Goal: Check status: Check status

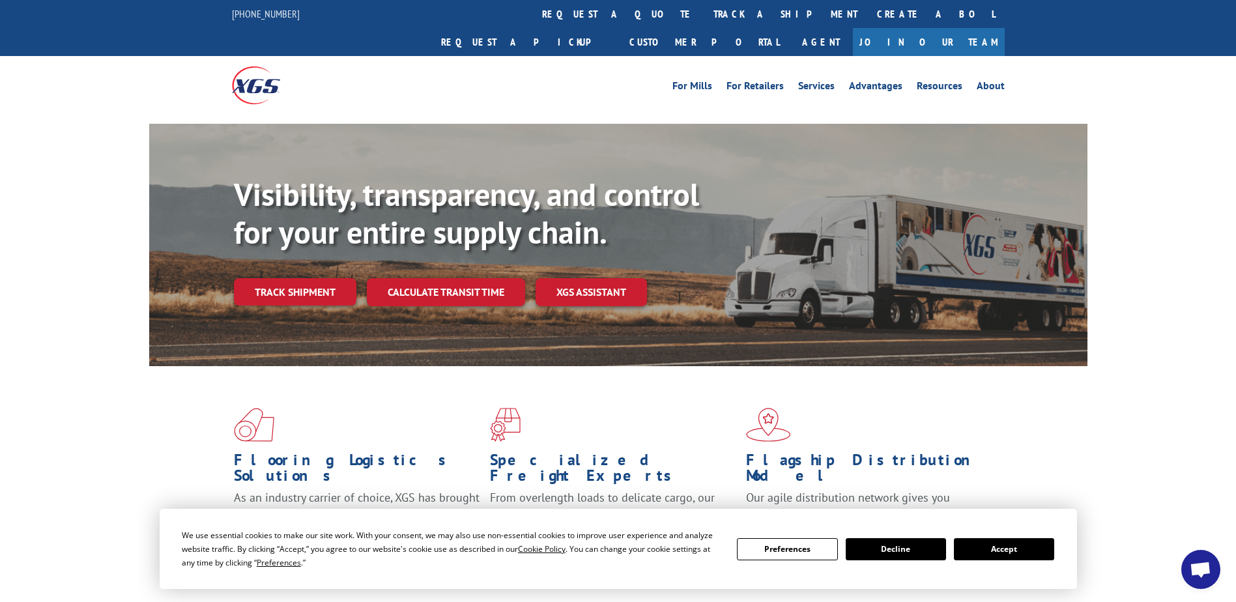
scroll to position [3681, 0]
click at [316, 278] on link "Track shipment" at bounding box center [295, 291] width 123 height 27
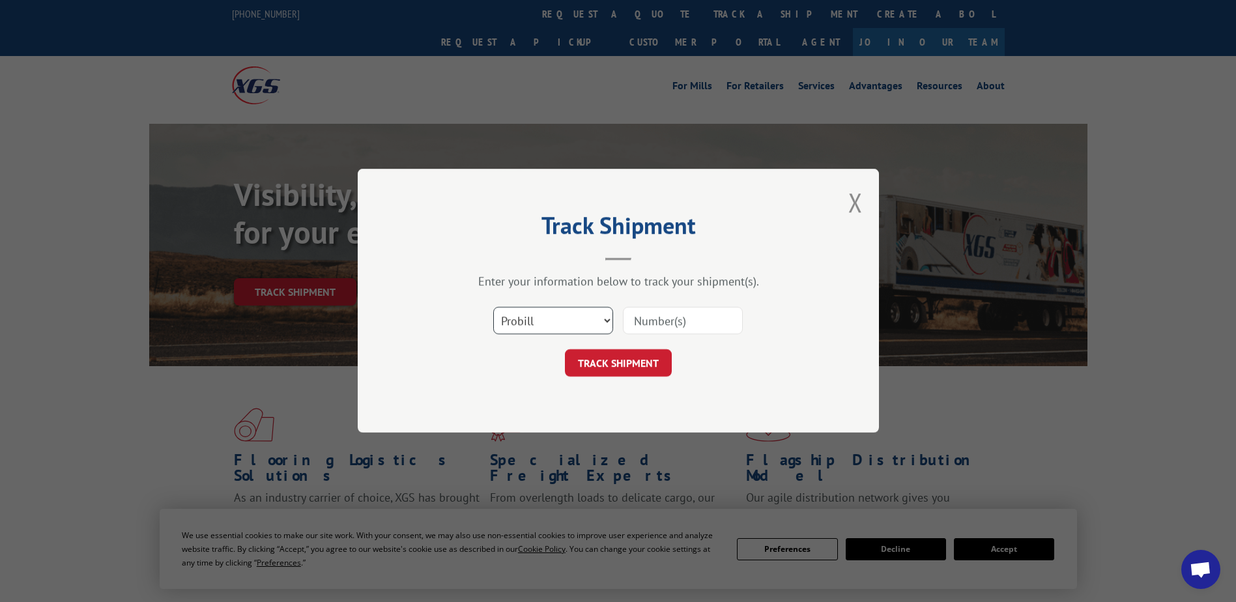
click at [527, 317] on select "Select category... Probill BOL PO" at bounding box center [553, 321] width 120 height 27
select select "po"
click at [493, 308] on select "Select category... Probill BOL PO" at bounding box center [553, 321] width 120 height 27
click at [661, 313] on input at bounding box center [683, 321] width 120 height 27
paste input "5594183"
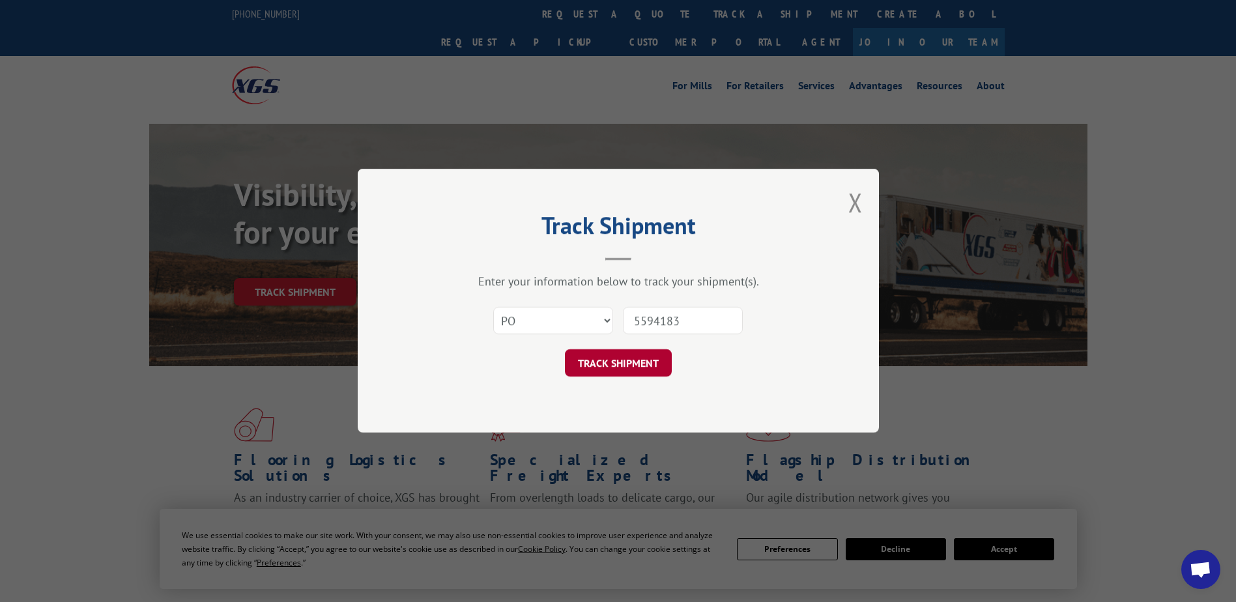
type input "5594183"
click at [631, 364] on button "TRACK SHIPMENT" at bounding box center [618, 363] width 107 height 27
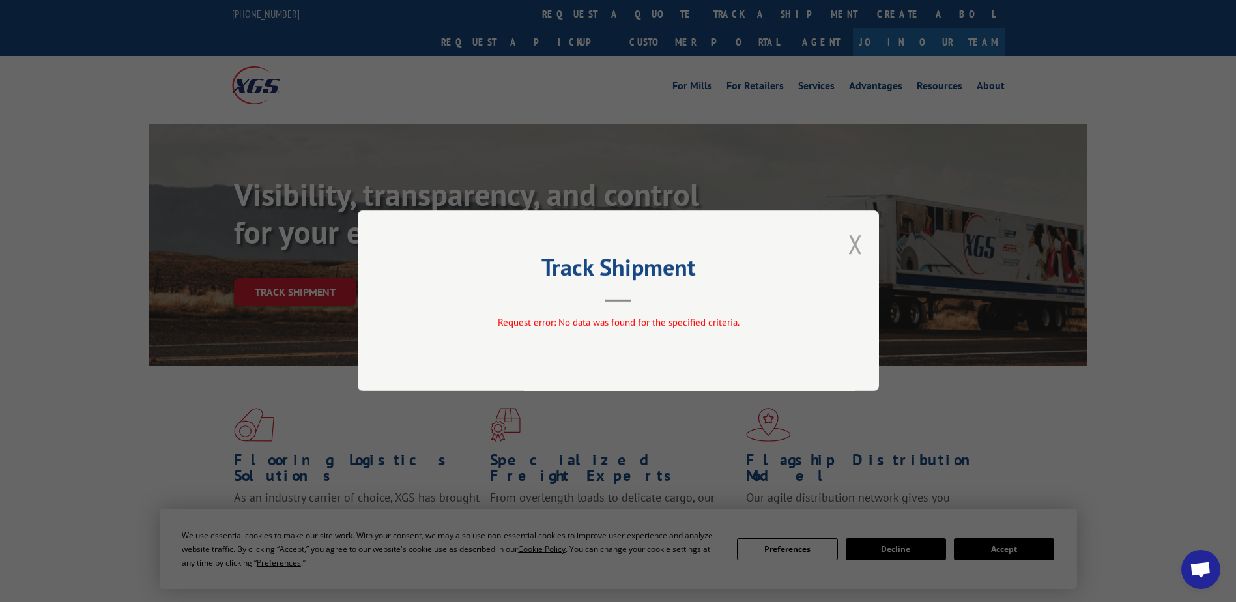
click at [858, 244] on button "Close modal" at bounding box center [856, 244] width 14 height 35
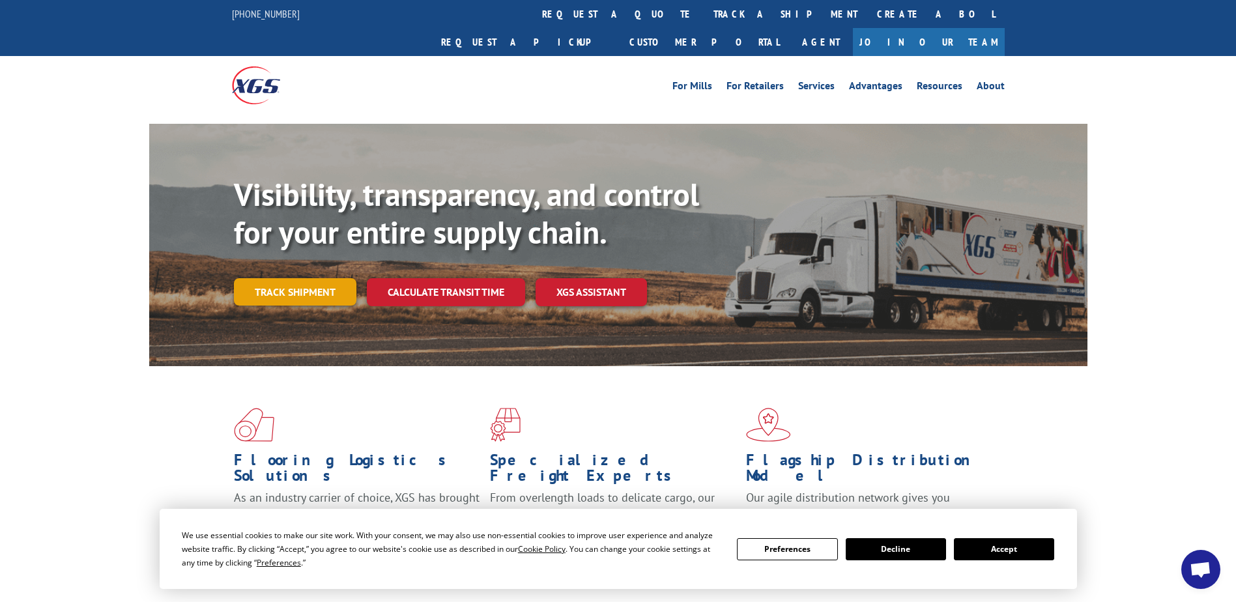
click at [283, 278] on link "Track shipment" at bounding box center [295, 291] width 123 height 27
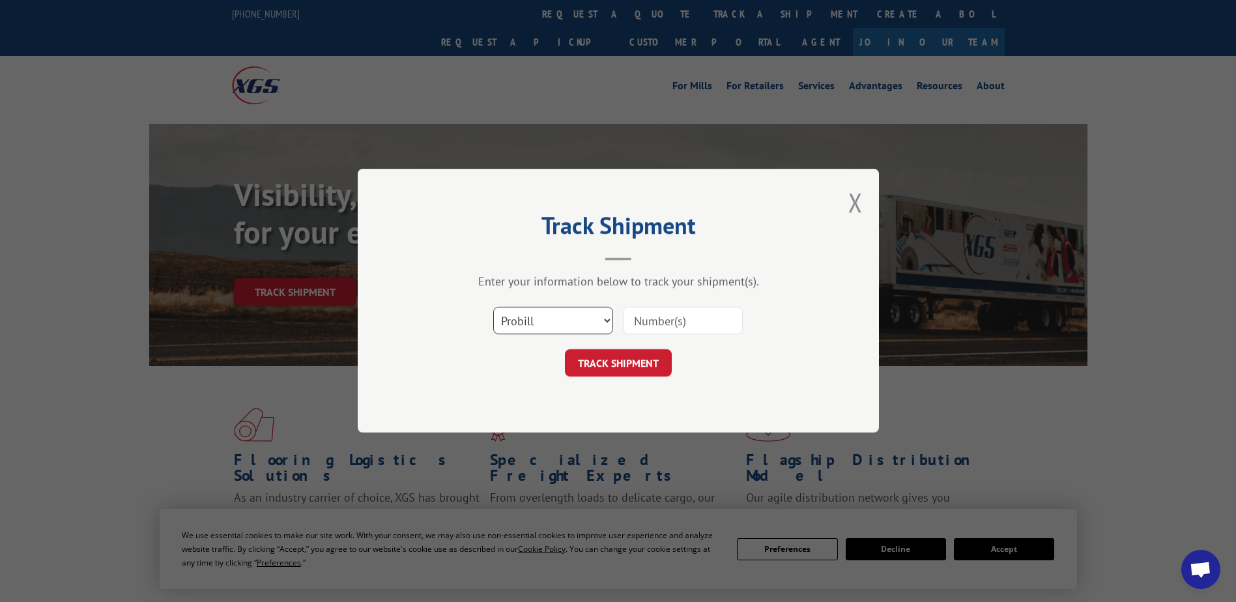
click at [538, 327] on select "Select category... Probill BOL PO" at bounding box center [553, 321] width 120 height 27
select select "bol"
click at [493, 308] on select "Select category... Probill BOL PO" at bounding box center [553, 321] width 120 height 27
click at [644, 320] on input at bounding box center [683, 321] width 120 height 27
paste input "5594183"
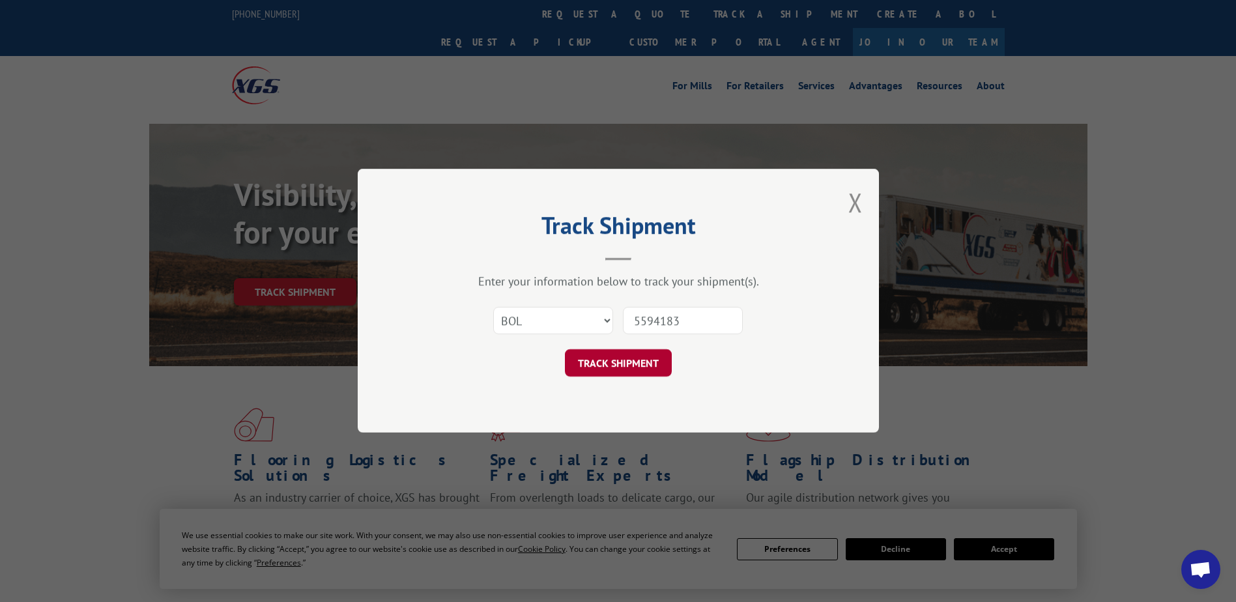
type input "5594183"
click at [637, 361] on button "TRACK SHIPMENT" at bounding box center [618, 363] width 107 height 27
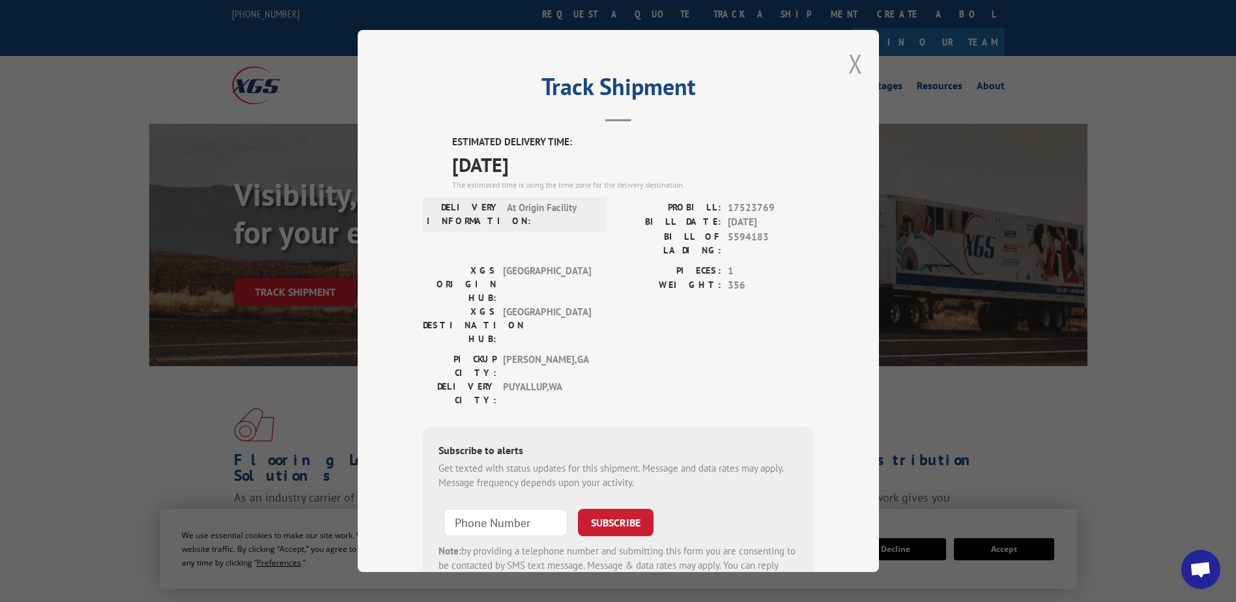
click at [856, 68] on button "Close modal" at bounding box center [856, 63] width 14 height 35
